Goal: Find specific page/section: Find specific page/section

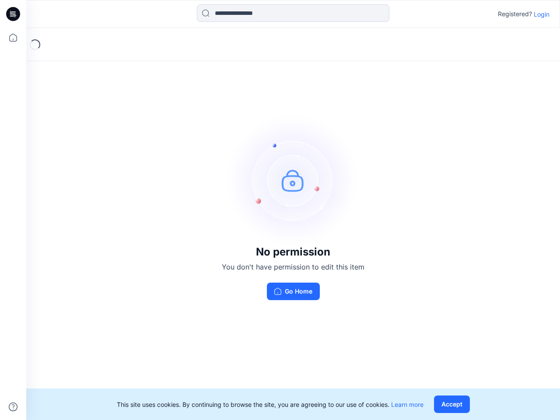
click at [280, 210] on img at bounding box center [292, 180] width 131 height 131
click at [14, 14] on icon at bounding box center [14, 14] width 3 height 0
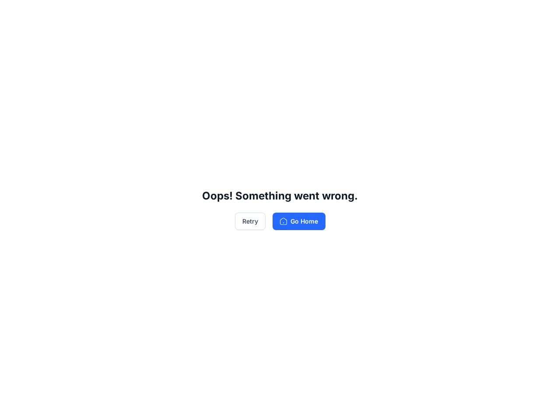
click at [13, 38] on div "Oops! Something went wrong. Retry Go Home" at bounding box center [280, 210] width 560 height 420
click at [13, 407] on div "Oops! Something went wrong. Retry Go Home" at bounding box center [280, 210] width 560 height 420
click at [293, 13] on div "Oops! Something went wrong. Retry Go Home" at bounding box center [280, 210] width 560 height 420
click at [541, 14] on div "Oops! Something went wrong. Retry Go Home" at bounding box center [280, 210] width 560 height 420
click at [453, 404] on div "Oops! Something went wrong. Retry Go Home" at bounding box center [280, 210] width 560 height 420
